Goal: Task Accomplishment & Management: Use online tool/utility

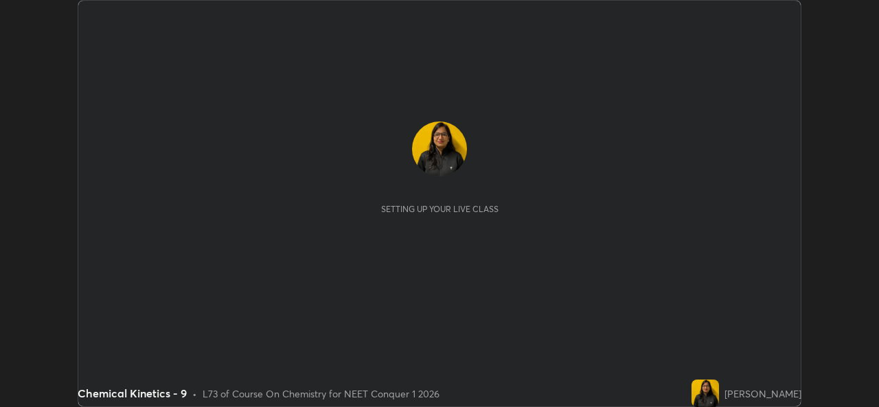
scroll to position [407, 879]
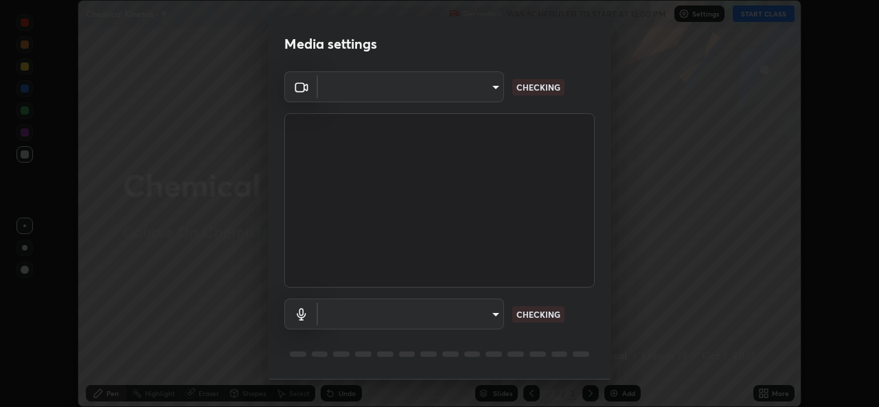
type input "a83bb134842fd6c46cae91b6313aa5efba961fee809e7364c6ef7c36ed00ea69"
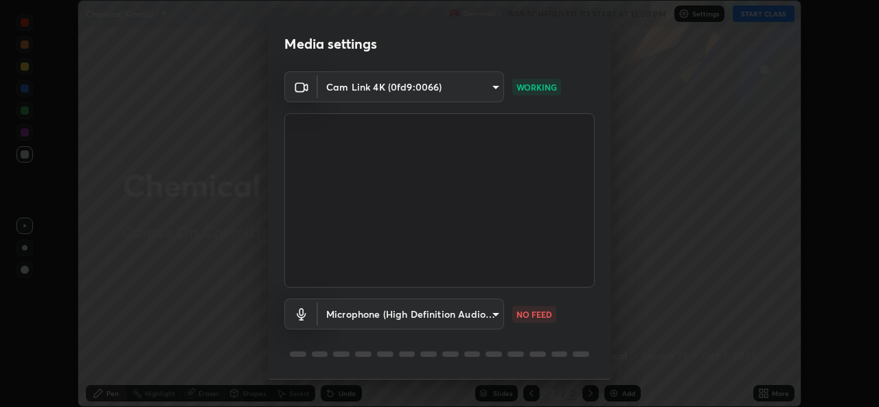
scroll to position [43, 0]
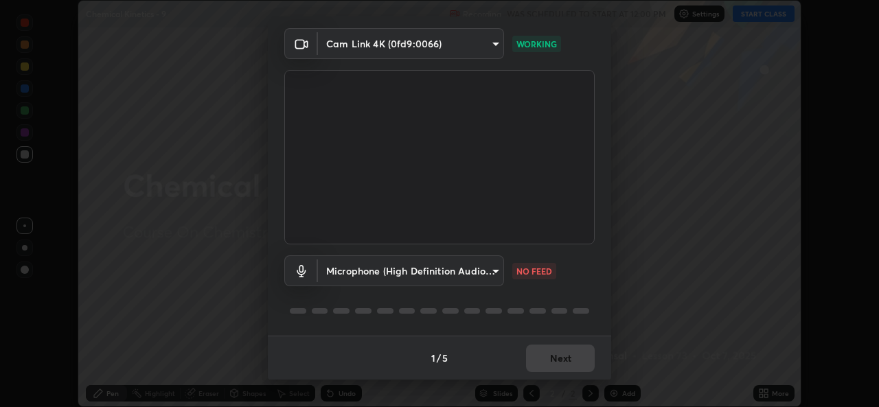
click at [491, 272] on body "Erase all Chemical Kinetics - 9 Recording WAS SCHEDULED TO START AT 12:00 PM Se…" at bounding box center [439, 203] width 879 height 407
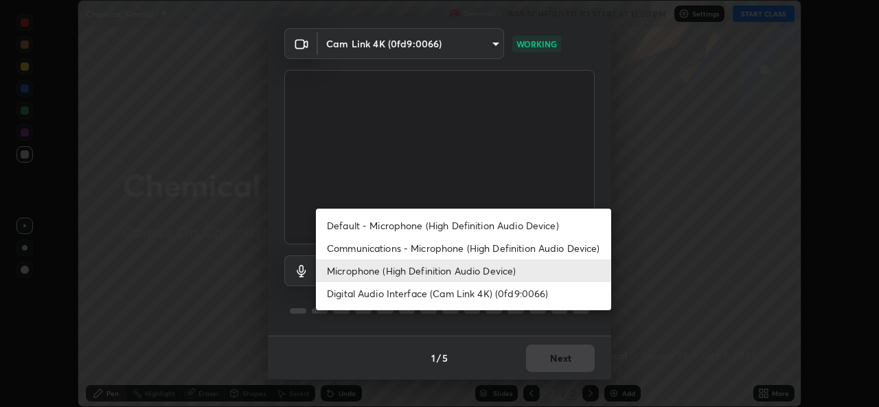
click at [506, 221] on li "Default - Microphone (High Definition Audio Device)" at bounding box center [463, 225] width 295 height 23
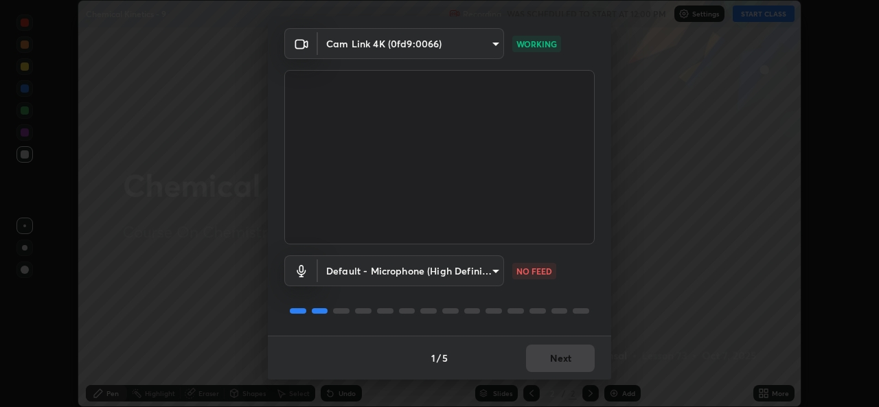
click at [497, 274] on body "Erase all Chemical Kinetics - 9 Recording WAS SCHEDULED TO START AT 12:00 PM Se…" at bounding box center [439, 203] width 879 height 407
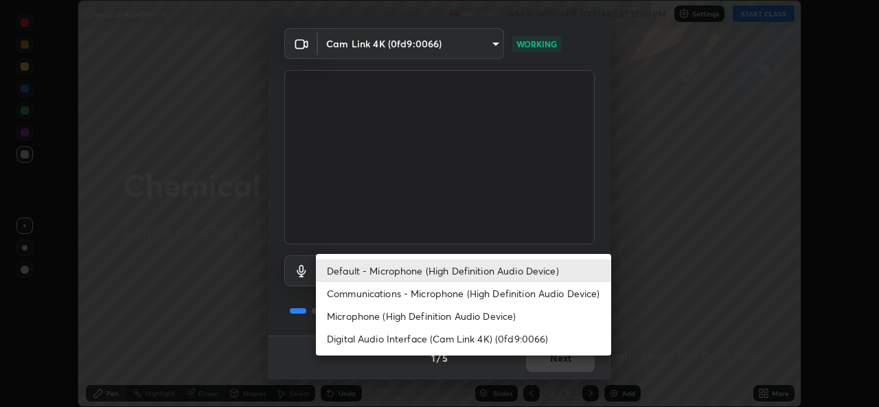
click at [494, 323] on li "Microphone (High Definition Audio Device)" at bounding box center [463, 316] width 295 height 23
type input "1096ec1564036cbcf0e9abd5aaef12808ae7e2dc0601459cd77712751889dd54"
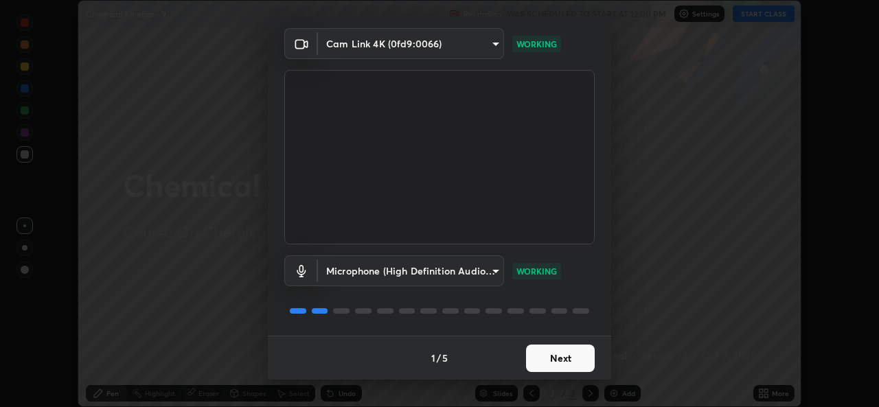
click at [563, 358] on button "Next" at bounding box center [560, 358] width 69 height 27
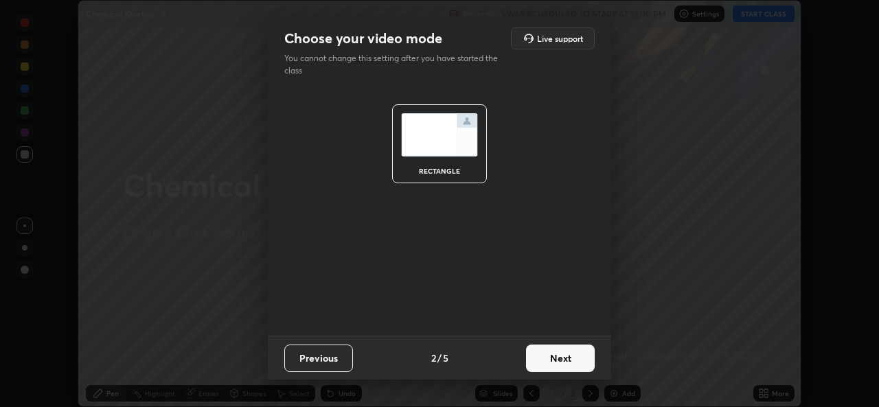
scroll to position [0, 0]
click at [563, 364] on button "Next" at bounding box center [560, 358] width 69 height 27
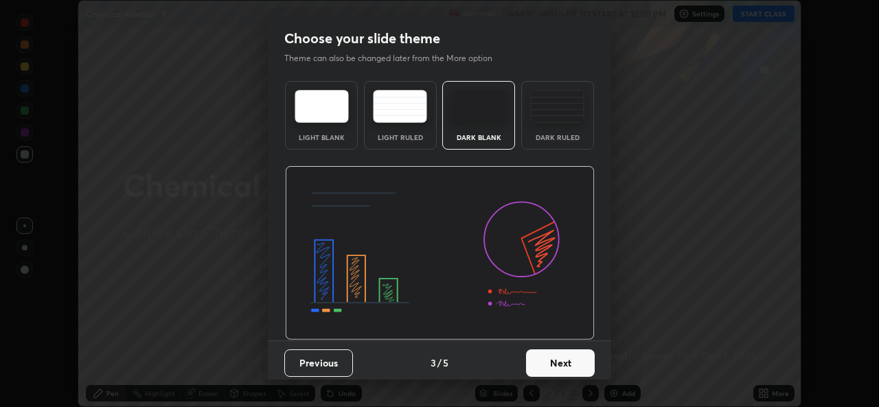
click at [572, 363] on button "Next" at bounding box center [560, 363] width 69 height 27
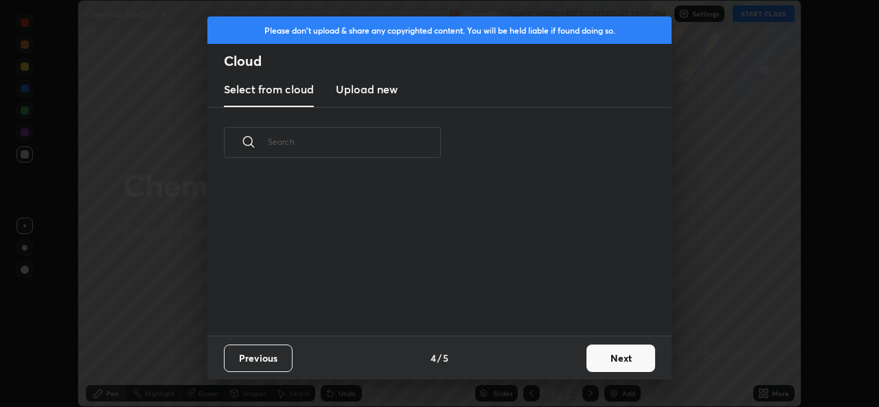
scroll to position [158, 441]
click at [617, 367] on button "Next" at bounding box center [621, 358] width 69 height 27
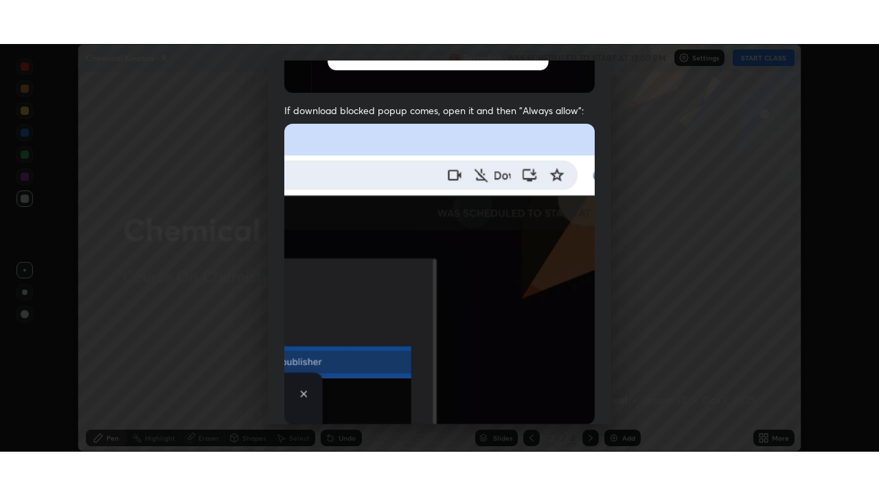
scroll to position [324, 0]
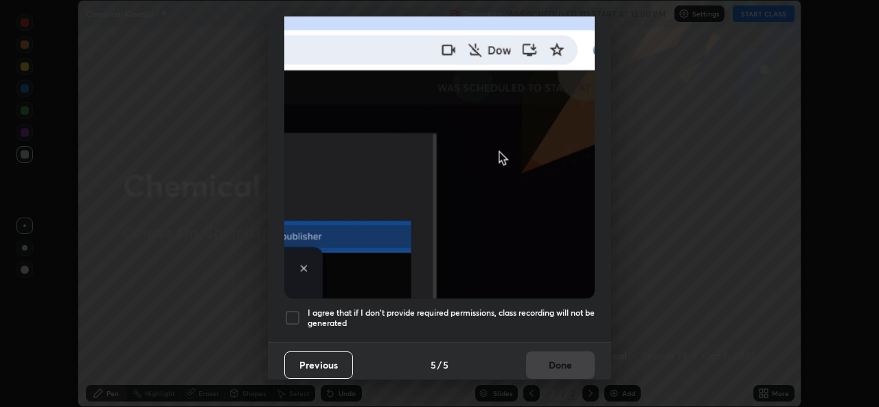
click at [286, 316] on div at bounding box center [292, 318] width 16 height 16
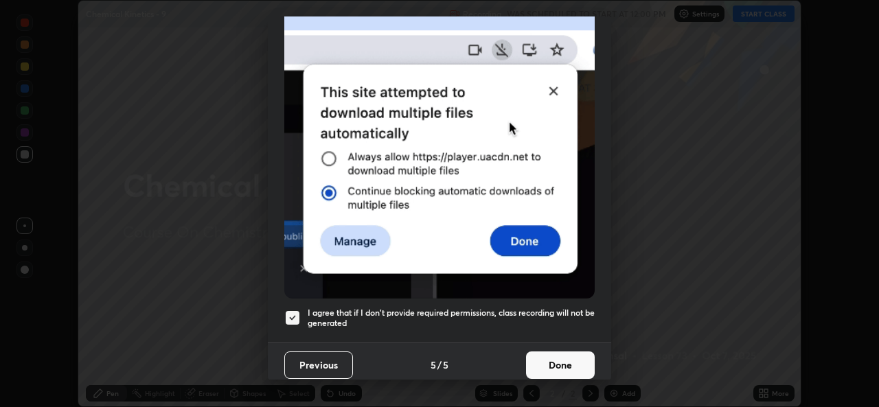
click at [539, 359] on button "Done" at bounding box center [560, 365] width 69 height 27
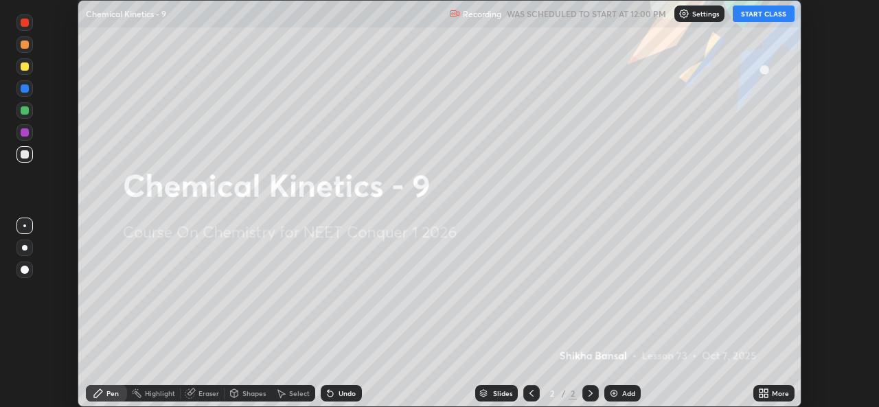
click at [752, 16] on button "START CLASS" at bounding box center [764, 13] width 62 height 16
click at [776, 401] on div "More" at bounding box center [774, 393] width 41 height 16
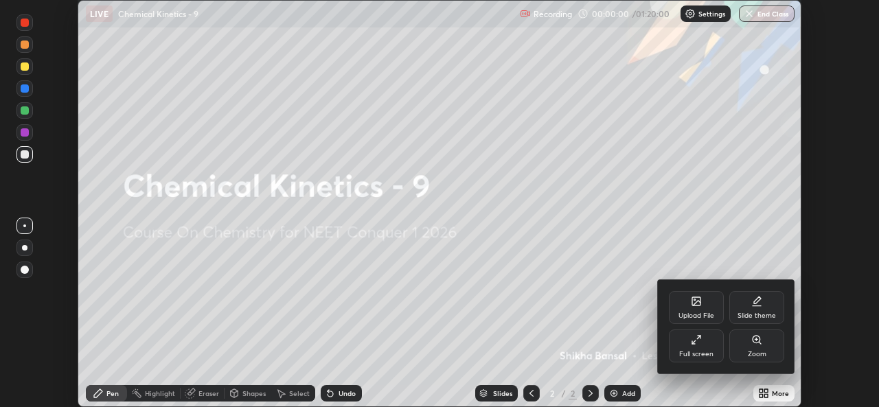
click at [702, 352] on div "Full screen" at bounding box center [697, 354] width 34 height 7
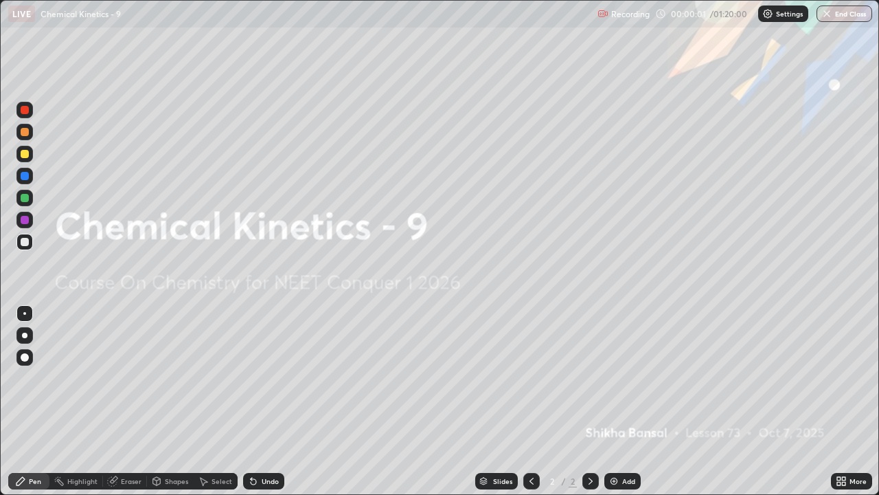
scroll to position [495, 879]
click at [622, 407] on div "Add" at bounding box center [628, 481] width 13 height 7
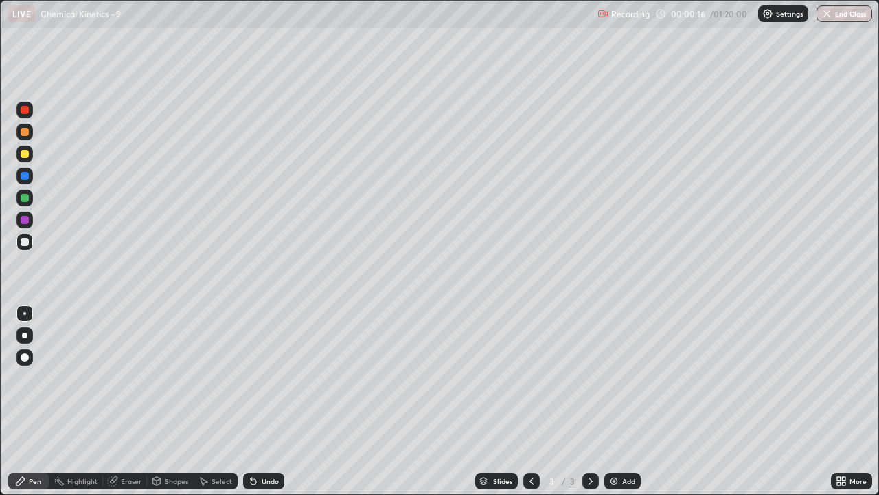
click at [24, 157] on div at bounding box center [25, 154] width 8 height 8
click at [27, 244] on div at bounding box center [25, 242] width 8 height 8
click at [263, 407] on div "Undo" at bounding box center [270, 481] width 17 height 7
click at [266, 407] on div "Undo" at bounding box center [270, 481] width 17 height 7
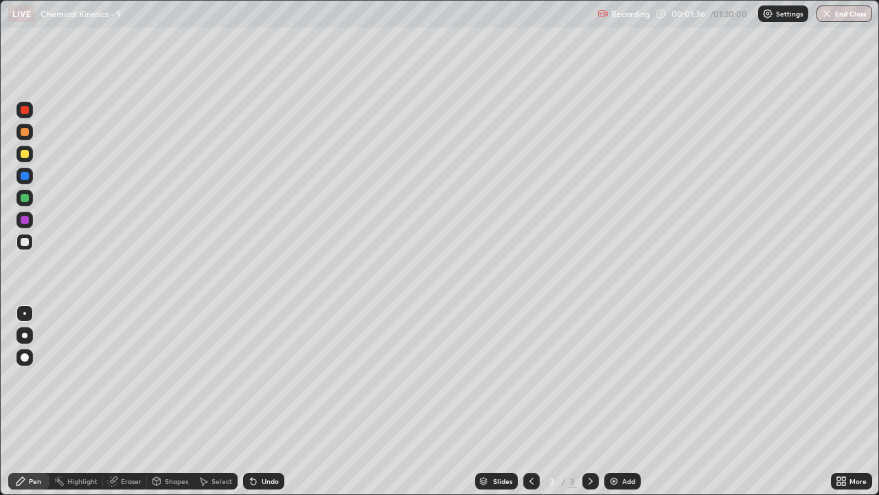
click at [279, 407] on div "Undo" at bounding box center [263, 481] width 41 height 16
click at [272, 407] on div "Undo" at bounding box center [263, 481] width 41 height 16
click at [267, 407] on div "Undo" at bounding box center [263, 481] width 41 height 16
click at [269, 407] on div "Undo" at bounding box center [270, 481] width 17 height 7
click at [273, 407] on div "Undo" at bounding box center [270, 481] width 17 height 7
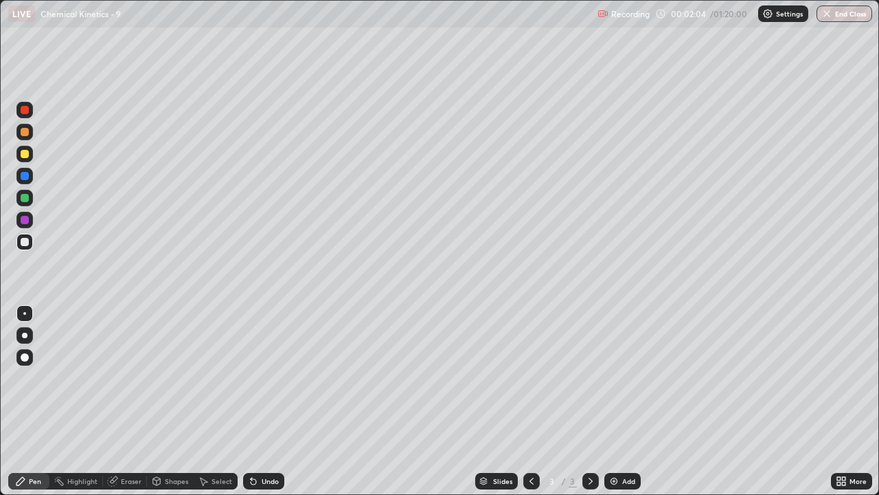
click at [28, 199] on div at bounding box center [25, 198] width 8 height 8
click at [624, 407] on div "Add" at bounding box center [623, 481] width 36 height 16
click at [31, 156] on div at bounding box center [24, 154] width 16 height 16
click at [26, 243] on div at bounding box center [25, 242] width 8 height 8
click at [624, 407] on div "Add" at bounding box center [623, 481] width 36 height 16
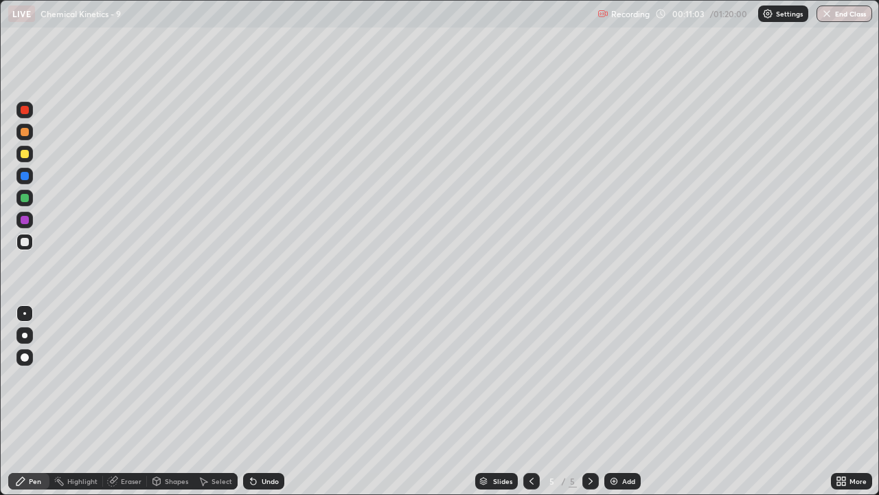
click at [25, 159] on div at bounding box center [24, 154] width 16 height 16
click at [262, 407] on div "Undo" at bounding box center [270, 481] width 17 height 7
click at [258, 407] on div "Undo" at bounding box center [263, 481] width 41 height 16
click at [262, 407] on div "Undo" at bounding box center [263, 481] width 41 height 16
click at [267, 407] on div "Undo" at bounding box center [263, 481] width 41 height 16
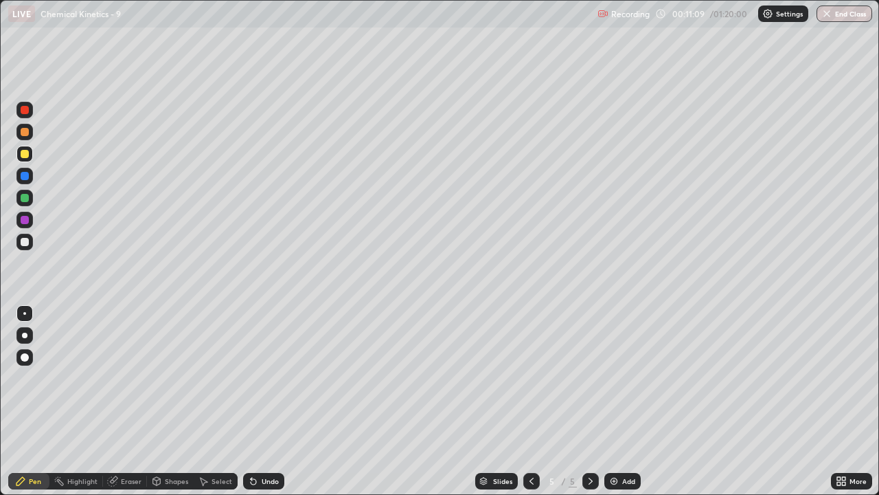
click at [267, 407] on div "Undo" at bounding box center [263, 481] width 41 height 16
click at [267, 407] on div "Undo" at bounding box center [270, 481] width 17 height 7
click at [269, 407] on div "Undo" at bounding box center [263, 481] width 41 height 16
click at [272, 407] on div "Undo" at bounding box center [263, 481] width 41 height 16
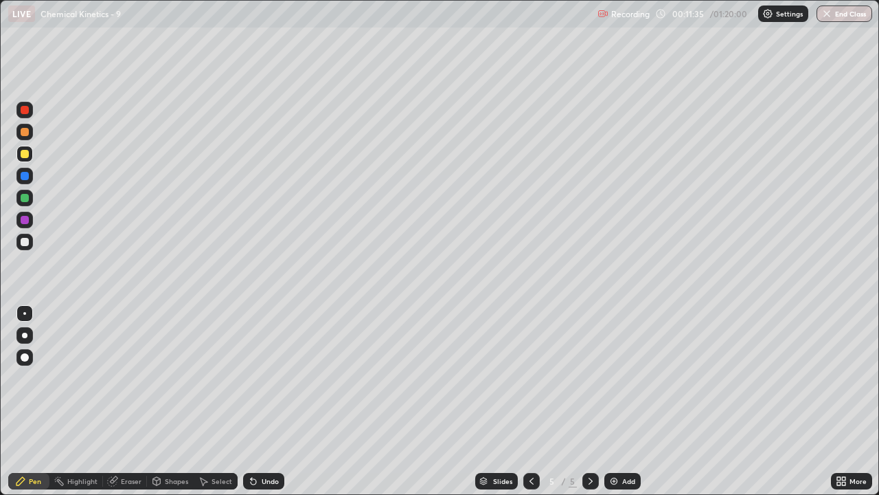
click at [24, 244] on div at bounding box center [25, 242] width 8 height 8
click at [26, 203] on div at bounding box center [24, 198] width 16 height 16
click at [0, 407] on div "Setting up your live class" at bounding box center [439, 247] width 879 height 495
click at [25, 247] on div at bounding box center [24, 242] width 16 height 16
click at [266, 407] on div "Undo" at bounding box center [270, 481] width 17 height 7
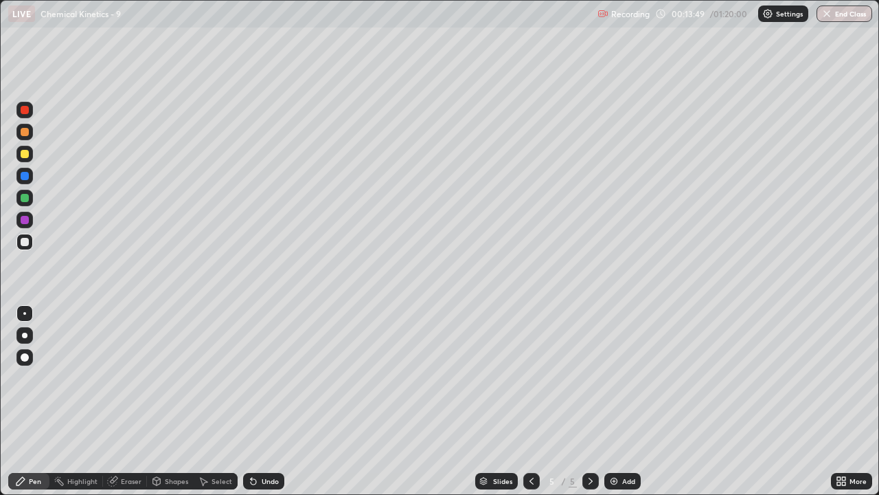
click at [25, 154] on div at bounding box center [25, 154] width 8 height 8
click at [614, 407] on div "Add" at bounding box center [623, 481] width 36 height 16
click at [30, 243] on div at bounding box center [24, 242] width 16 height 16
click at [532, 407] on icon at bounding box center [531, 480] width 11 height 11
click at [26, 157] on div at bounding box center [25, 154] width 8 height 8
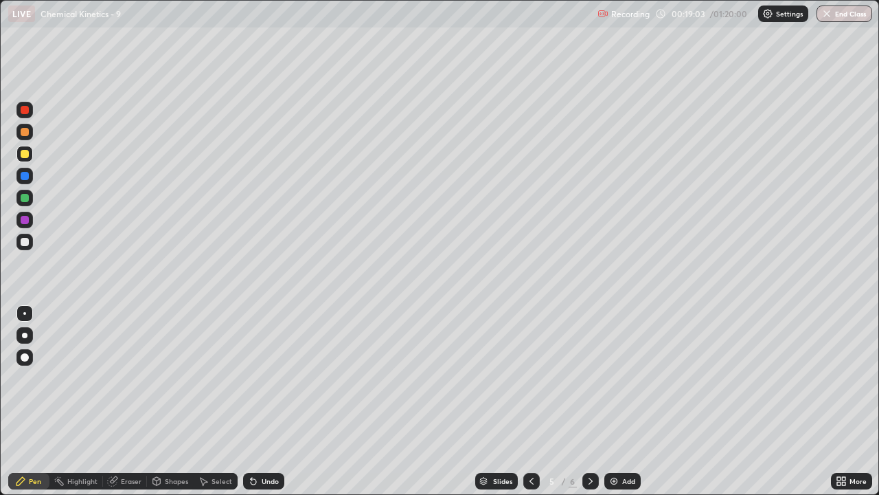
click at [590, 407] on icon at bounding box center [591, 481] width 4 height 7
click at [622, 407] on div "Add" at bounding box center [628, 481] width 13 height 7
click at [27, 243] on div at bounding box center [25, 242] width 8 height 8
click at [31, 159] on div at bounding box center [24, 154] width 16 height 16
click at [27, 242] on div at bounding box center [25, 242] width 8 height 8
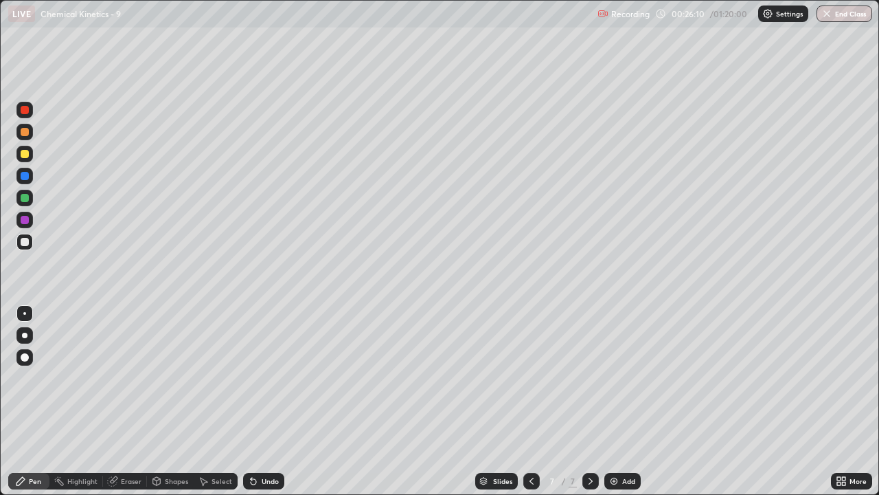
click at [258, 407] on div "Undo" at bounding box center [263, 481] width 41 height 16
click at [255, 407] on icon at bounding box center [253, 480] width 11 height 11
click at [617, 407] on img at bounding box center [614, 480] width 11 height 11
click at [530, 407] on icon at bounding box center [531, 480] width 11 height 11
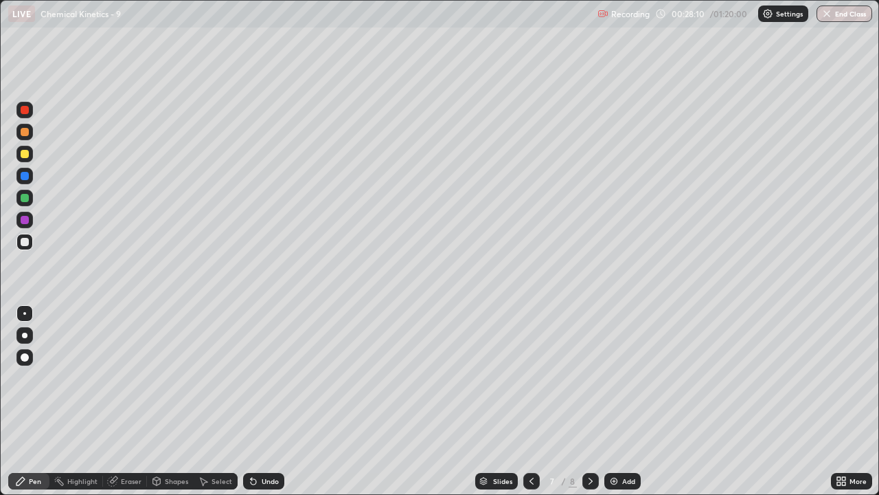
click at [590, 407] on icon at bounding box center [591, 481] width 4 height 7
click at [30, 161] on div at bounding box center [24, 154] width 16 height 16
click at [28, 241] on div at bounding box center [25, 242] width 8 height 8
click at [611, 407] on img at bounding box center [614, 480] width 11 height 11
click at [27, 155] on div at bounding box center [25, 154] width 8 height 8
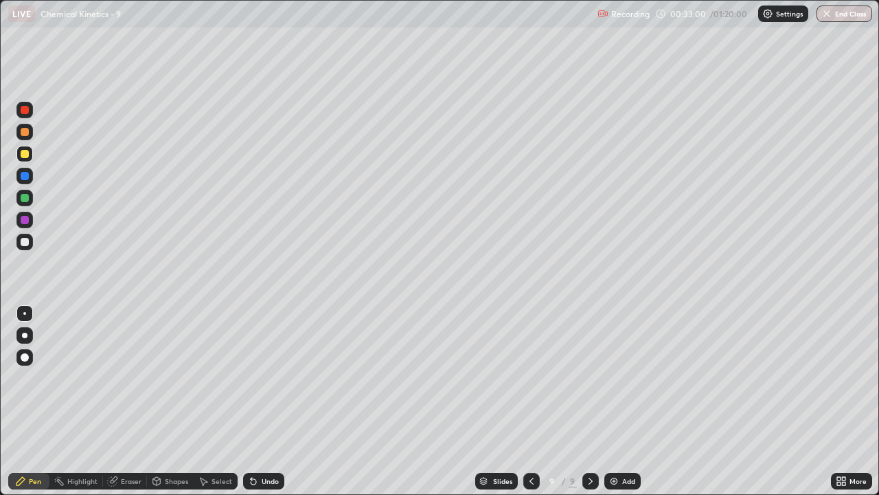
click at [30, 243] on div at bounding box center [24, 242] width 16 height 16
click at [263, 407] on div "Undo" at bounding box center [263, 481] width 41 height 16
click at [27, 161] on div at bounding box center [24, 154] width 16 height 16
click at [27, 240] on div at bounding box center [25, 242] width 8 height 8
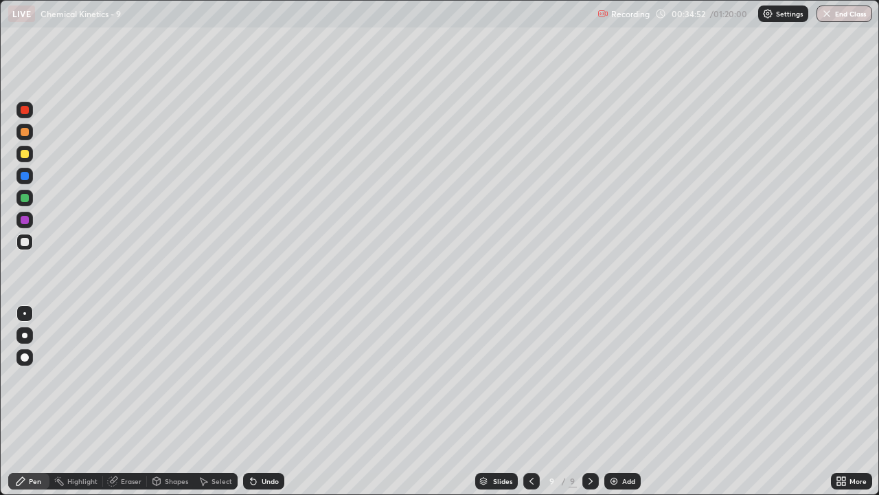
click at [614, 407] on img at bounding box center [614, 480] width 11 height 11
click at [27, 152] on div at bounding box center [25, 154] width 8 height 8
click at [530, 407] on icon at bounding box center [531, 480] width 11 height 11
click at [591, 407] on icon at bounding box center [591, 481] width 4 height 7
click at [17, 245] on div at bounding box center [24, 242] width 16 height 16
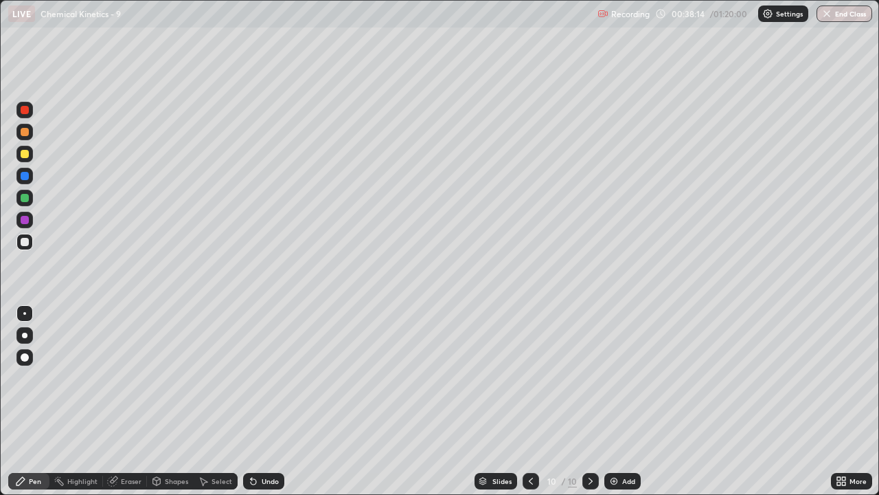
click at [30, 197] on div at bounding box center [24, 198] width 16 height 16
click at [622, 407] on div "Add" at bounding box center [628, 481] width 13 height 7
click at [26, 155] on div at bounding box center [25, 154] width 8 height 8
click at [25, 242] on div at bounding box center [25, 242] width 8 height 8
click at [622, 407] on div "Add" at bounding box center [628, 481] width 13 height 7
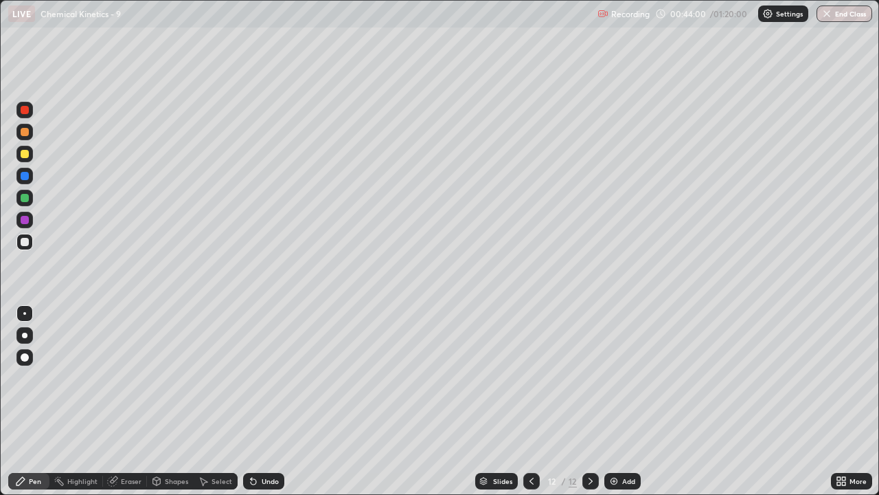
click at [30, 153] on div at bounding box center [24, 154] width 16 height 16
click at [532, 407] on icon at bounding box center [531, 480] width 11 height 11
click at [531, 407] on icon at bounding box center [531, 480] width 11 height 11
click at [590, 407] on icon at bounding box center [590, 480] width 11 height 11
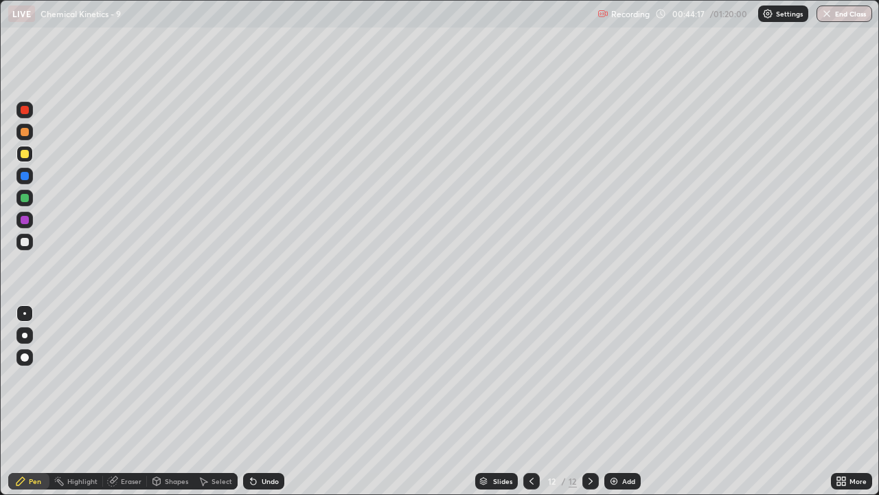
click at [32, 248] on div at bounding box center [24, 242] width 16 height 22
click at [530, 407] on icon at bounding box center [531, 480] width 11 height 11
click at [589, 407] on icon at bounding box center [590, 480] width 11 height 11
click at [532, 407] on icon at bounding box center [531, 480] width 11 height 11
click at [590, 407] on icon at bounding box center [590, 480] width 11 height 11
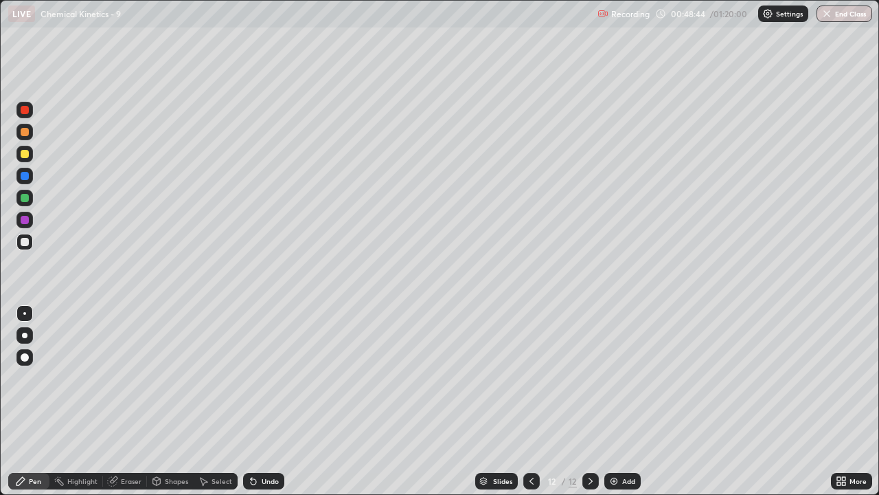
click at [25, 155] on div at bounding box center [25, 154] width 8 height 8
click at [623, 407] on div "Add" at bounding box center [628, 481] width 13 height 7
click at [31, 246] on div at bounding box center [24, 242] width 16 height 16
click at [530, 407] on icon at bounding box center [531, 480] width 11 height 11
click at [531, 407] on icon at bounding box center [531, 480] width 11 height 11
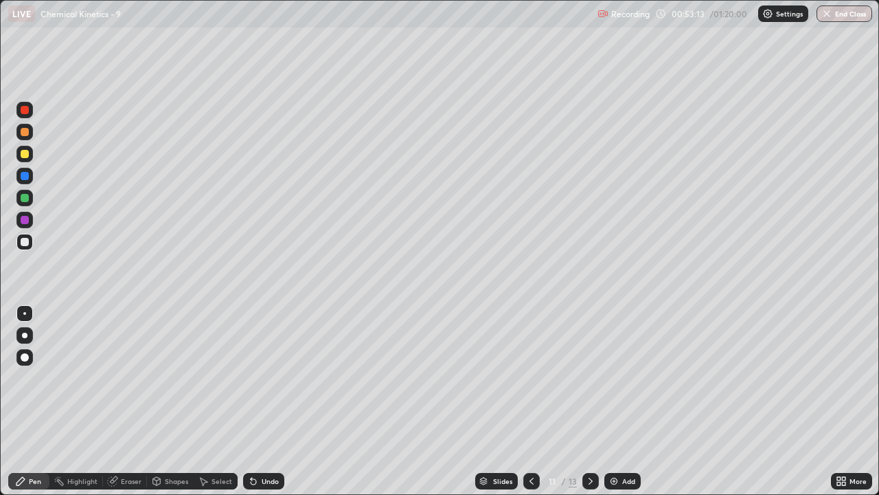
click at [530, 407] on icon at bounding box center [532, 481] width 4 height 7
click at [530, 407] on icon at bounding box center [531, 480] width 11 height 11
click at [532, 407] on icon at bounding box center [531, 480] width 11 height 11
click at [590, 407] on icon at bounding box center [590, 480] width 11 height 11
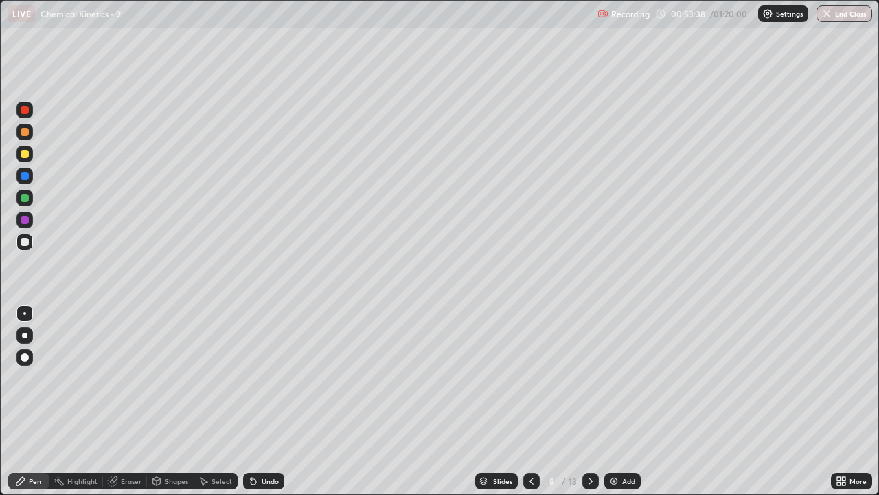
click at [590, 407] on icon at bounding box center [590, 480] width 11 height 11
click at [588, 407] on icon at bounding box center [590, 480] width 11 height 11
click at [590, 407] on icon at bounding box center [591, 481] width 4 height 7
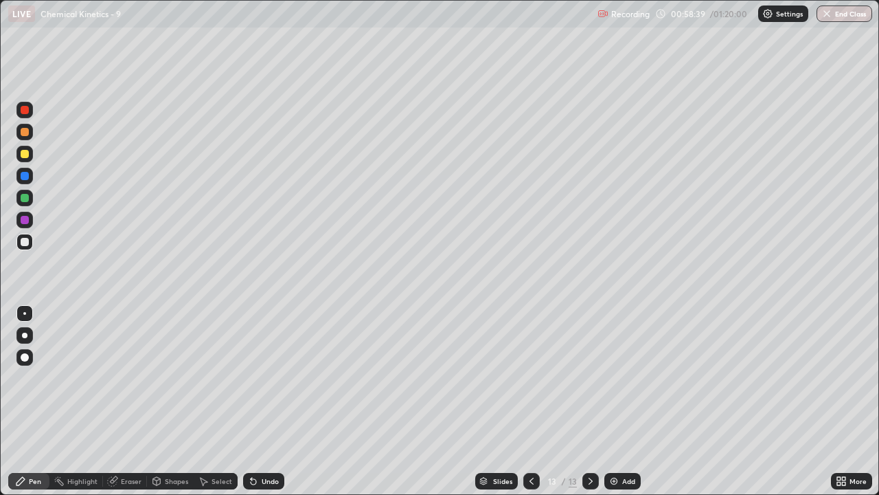
click at [618, 407] on div "Add" at bounding box center [623, 481] width 36 height 16
click at [30, 153] on div at bounding box center [24, 154] width 16 height 16
click at [131, 407] on div "Eraser" at bounding box center [131, 481] width 21 height 7
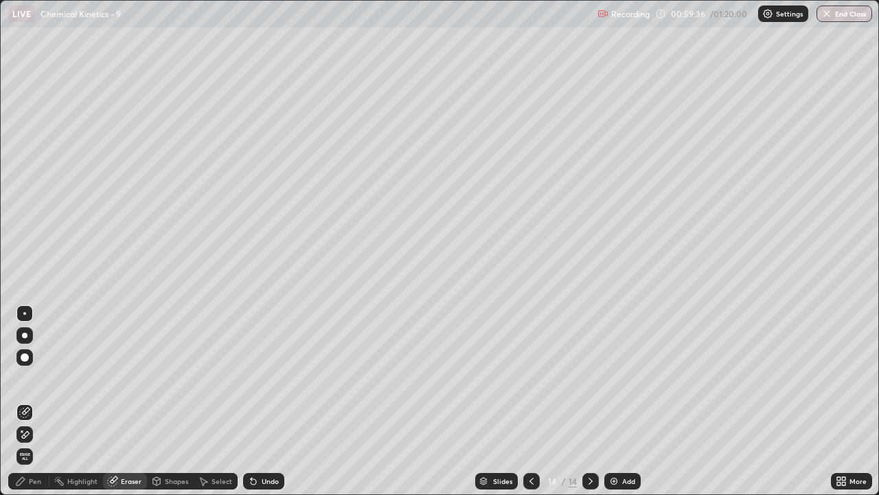
click at [32, 407] on div "Pen" at bounding box center [35, 481] width 12 height 7
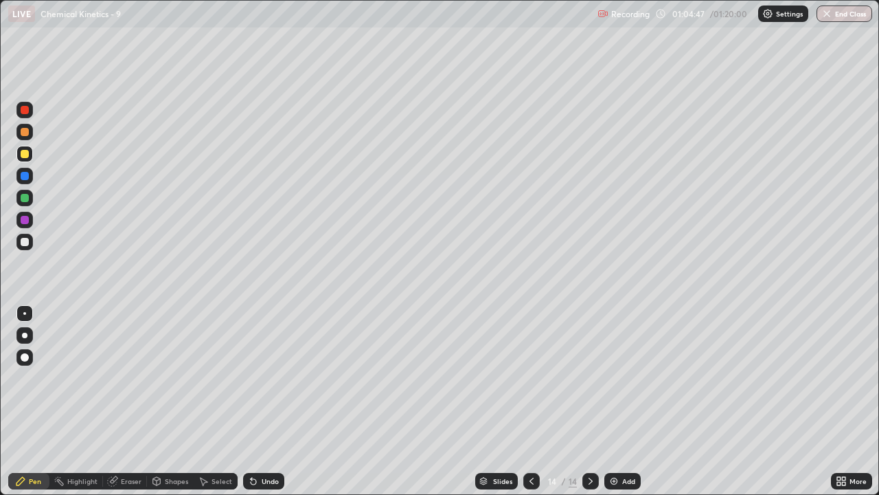
click at [30, 243] on div at bounding box center [24, 242] width 16 height 16
click at [278, 407] on div "Undo" at bounding box center [263, 481] width 41 height 16
click at [271, 407] on div "Undo" at bounding box center [270, 481] width 17 height 7
click at [629, 407] on div "Add" at bounding box center [628, 481] width 13 height 7
click at [28, 155] on div at bounding box center [25, 154] width 8 height 8
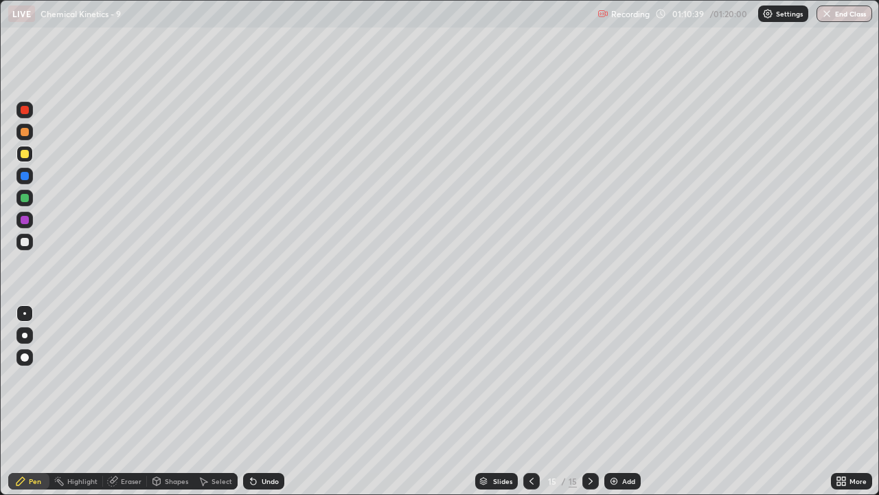
click at [590, 407] on icon at bounding box center [590, 480] width 11 height 11
click at [530, 407] on icon at bounding box center [531, 480] width 11 height 11
click at [589, 407] on icon at bounding box center [591, 481] width 4 height 7
click at [848, 12] on button "End Class" at bounding box center [845, 13] width 56 height 16
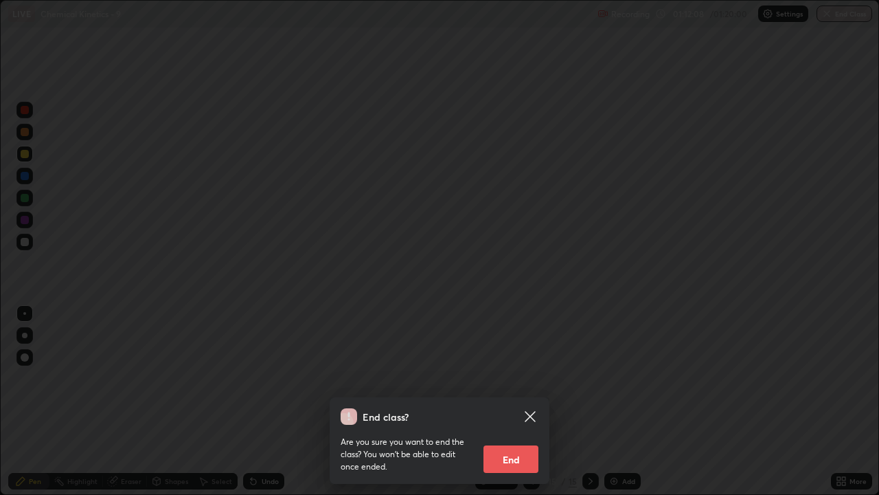
click at [521, 407] on button "End" at bounding box center [511, 458] width 55 height 27
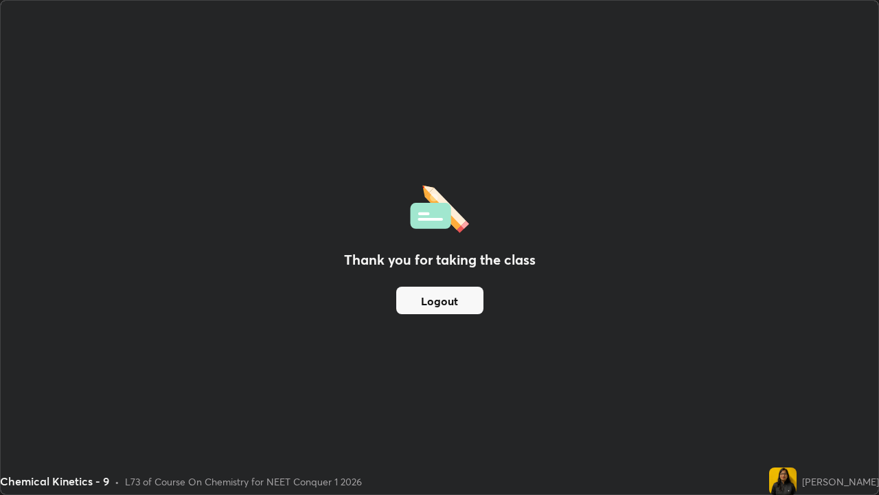
click at [460, 297] on button "Logout" at bounding box center [439, 300] width 87 height 27
click at [462, 295] on button "Logout" at bounding box center [439, 300] width 87 height 27
